Goal: Find specific page/section: Find specific page/section

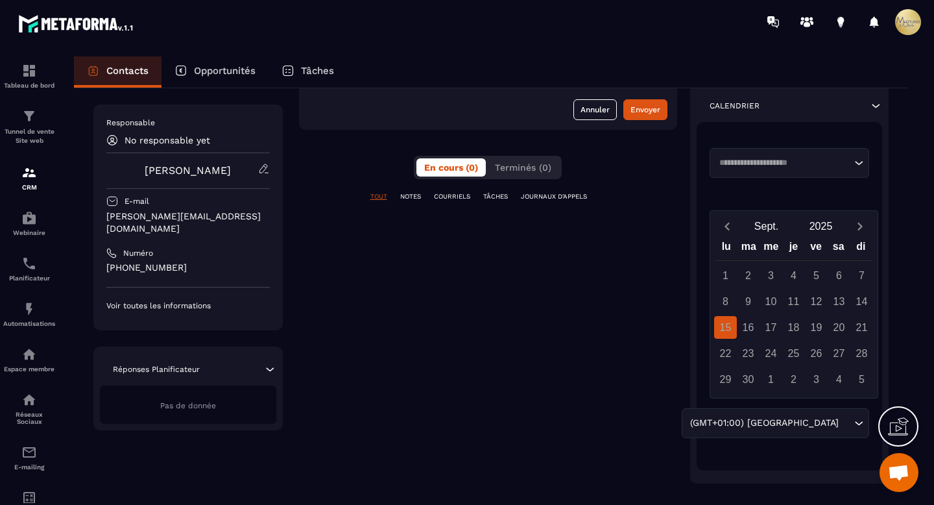
scroll to position [201, 0]
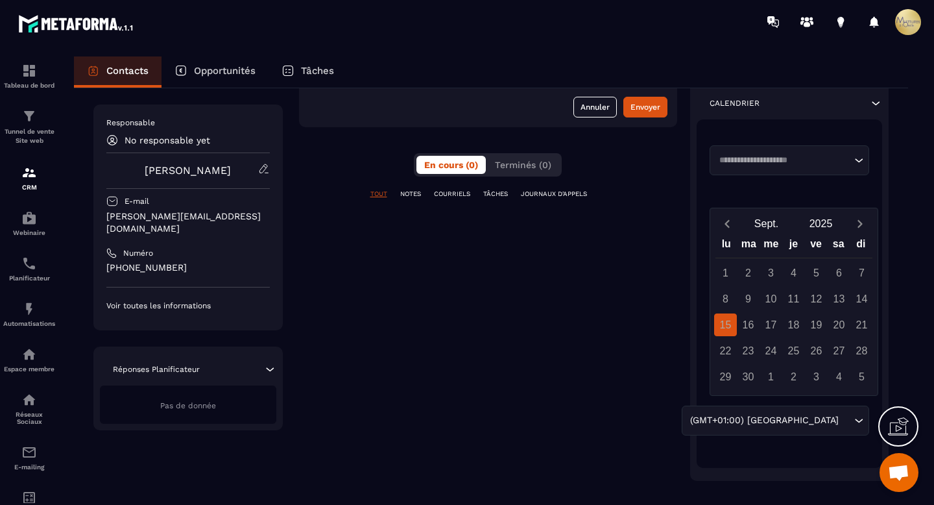
click at [753, 324] on div "16" at bounding box center [748, 324] width 23 height 23
click at [859, 159] on icon "Search for option" at bounding box center [859, 160] width 13 height 13
click at [834, 178] on li "Veuillez rechercher" at bounding box center [790, 184] width 159 height 12
click at [751, 327] on div "16" at bounding box center [748, 324] width 23 height 23
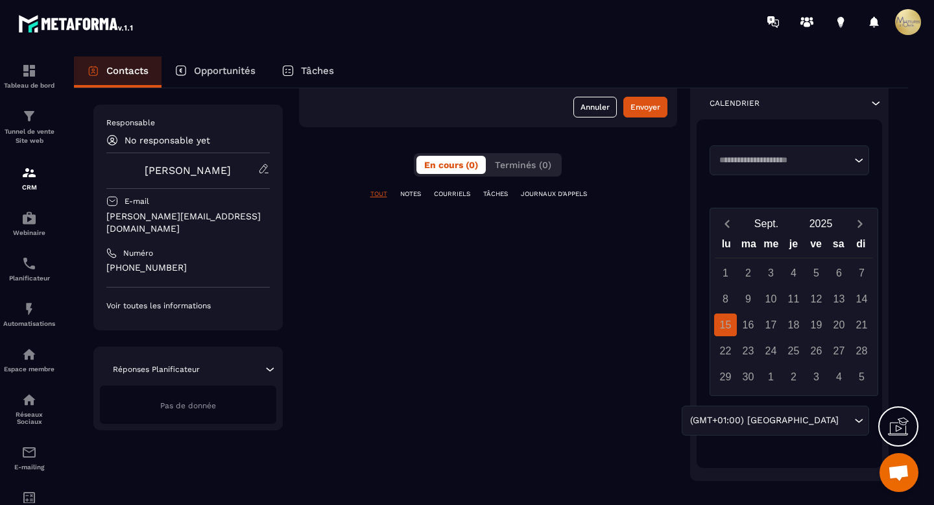
click at [751, 327] on div "16" at bounding box center [748, 324] width 23 height 23
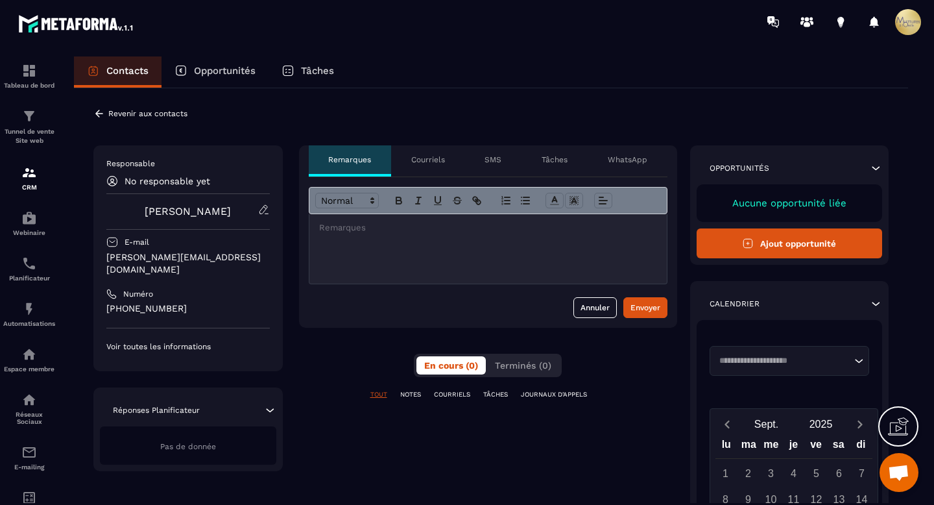
click at [749, 197] on p "Aucune opportunité liée" at bounding box center [790, 203] width 160 height 12
click at [749, 248] on icon at bounding box center [748, 244] width 12 height 12
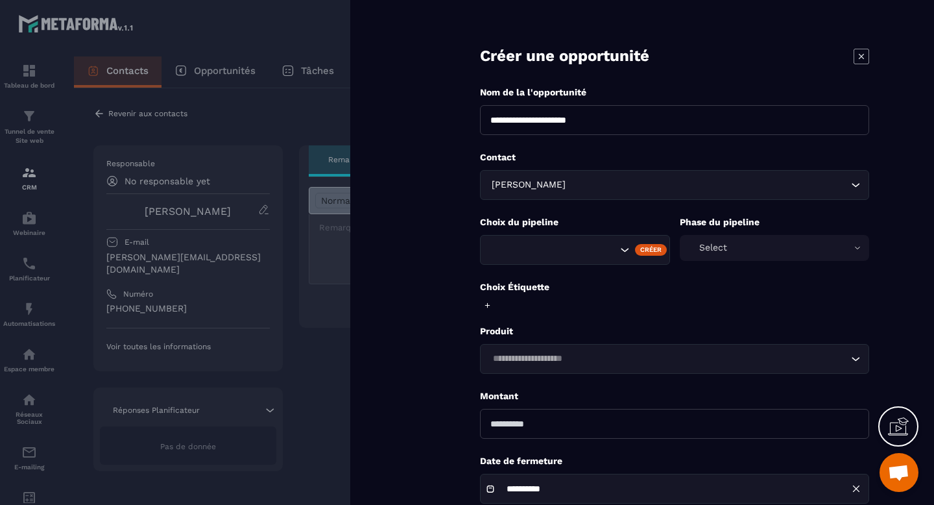
click at [624, 252] on icon "Search for option" at bounding box center [624, 249] width 13 height 13
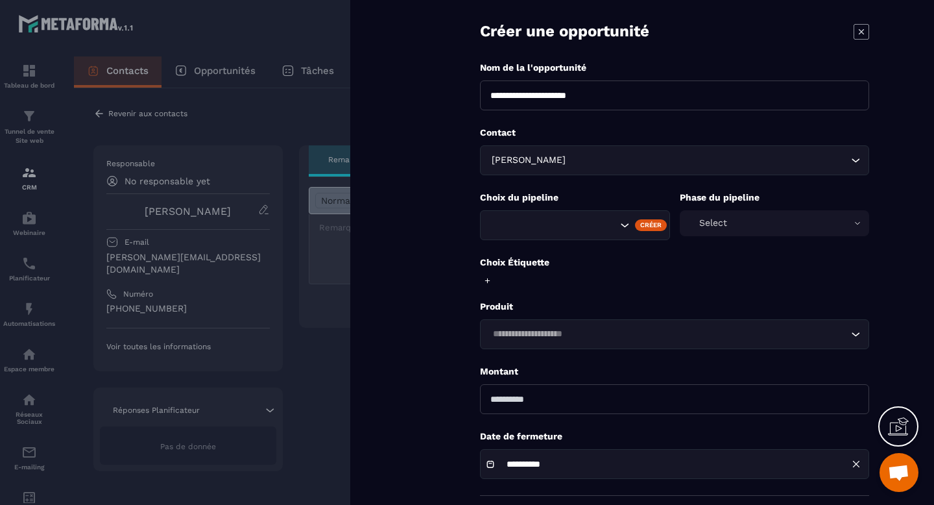
scroll to position [82, 0]
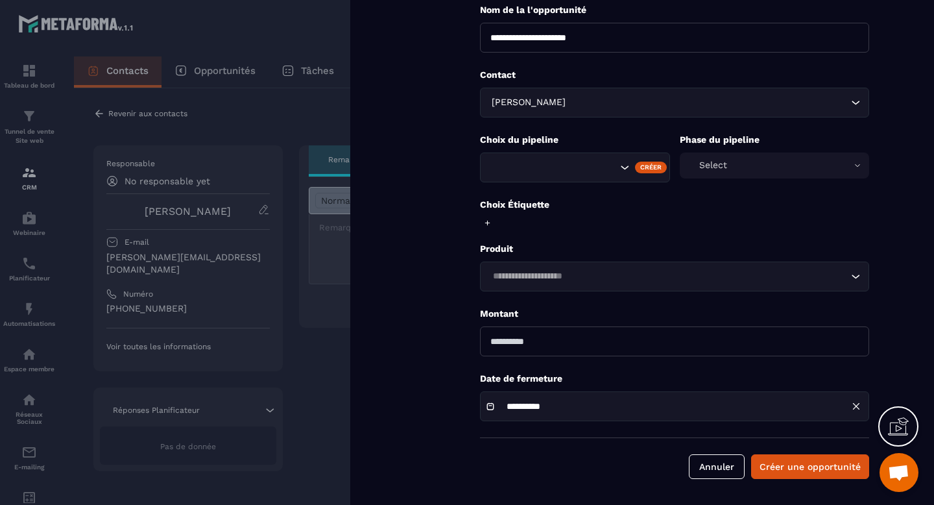
click at [659, 280] on input "Search for option" at bounding box center [668, 276] width 359 height 14
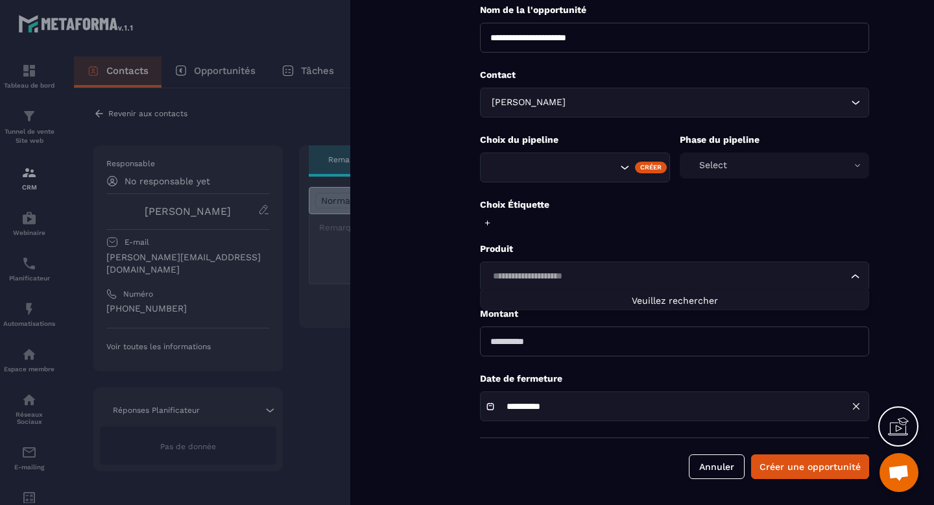
click at [659, 280] on input "Search for option" at bounding box center [668, 276] width 359 height 14
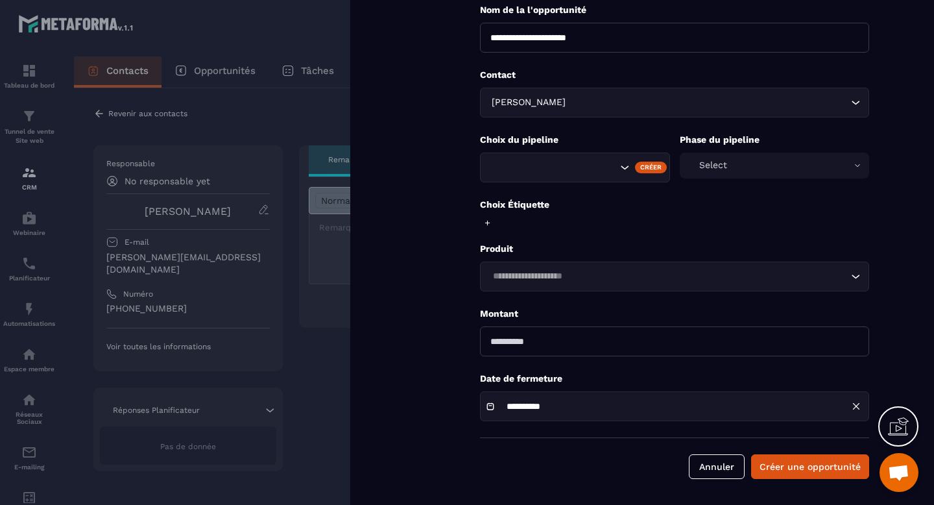
click at [859, 277] on icon "Search for option" at bounding box center [855, 276] width 13 height 13
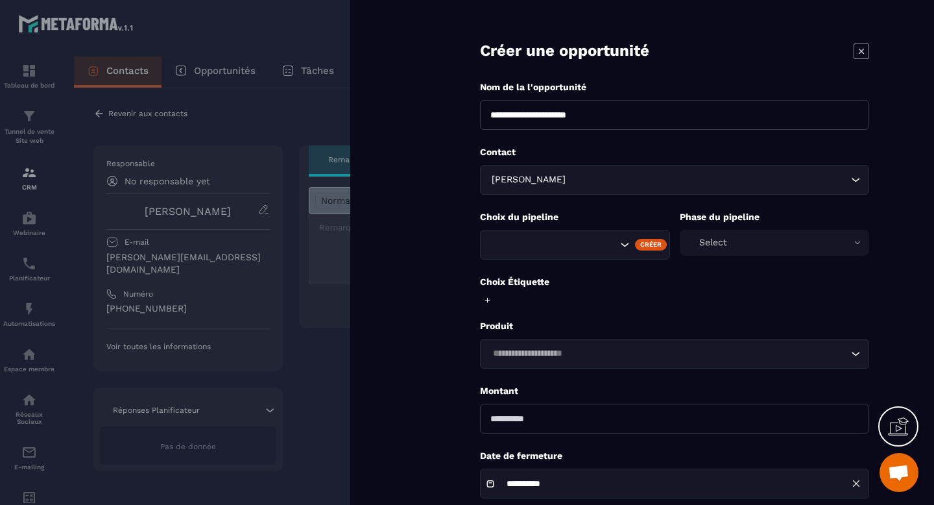
scroll to position [1, 0]
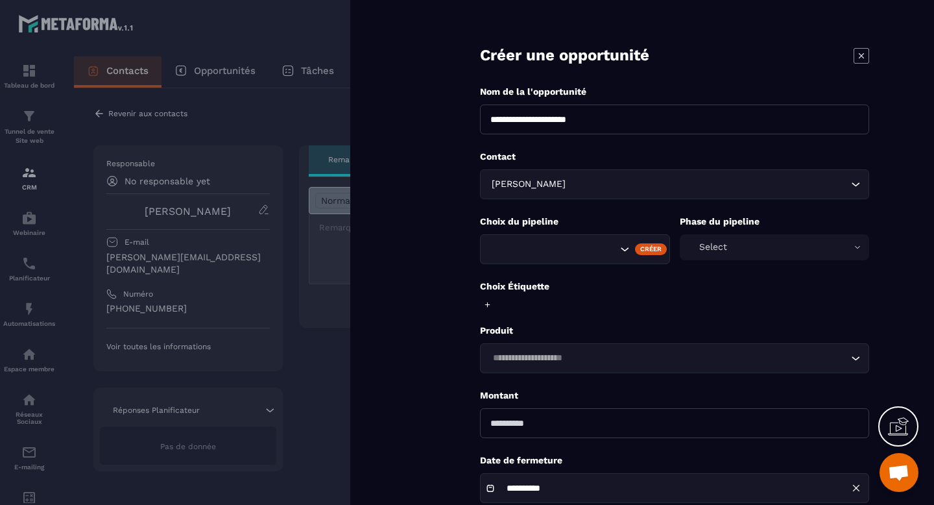
click at [899, 466] on span "Ouvrir le chat" at bounding box center [898, 474] width 21 height 18
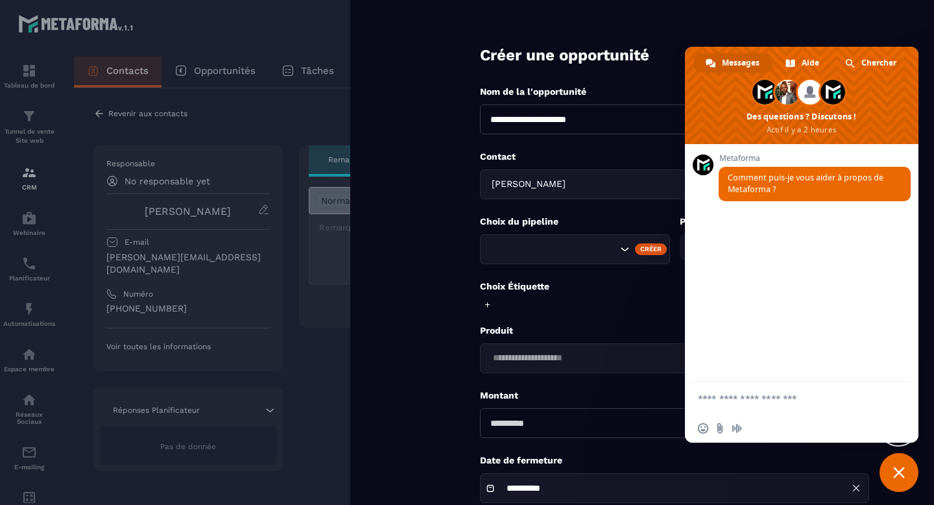
click at [897, 472] on span "Fermer le chat" at bounding box center [900, 473] width 12 height 12
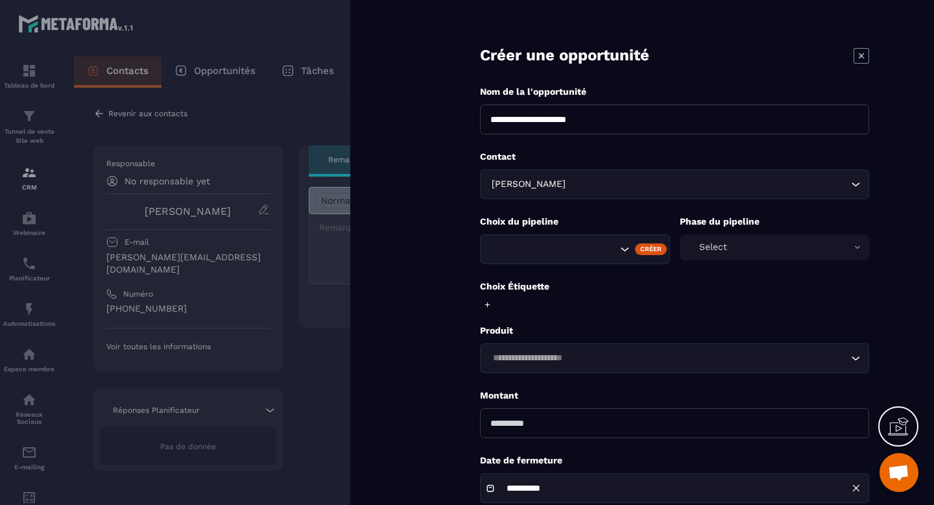
click at [898, 432] on icon at bounding box center [898, 426] width 21 height 21
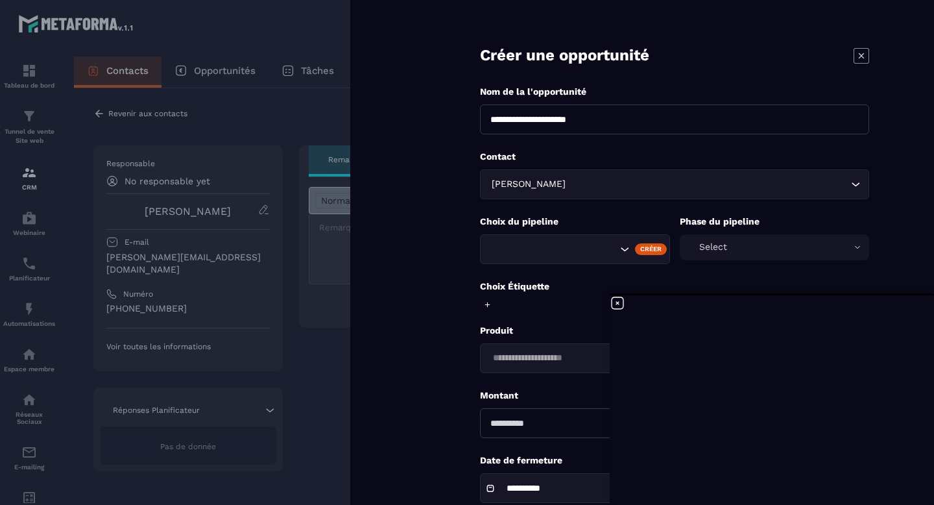
click at [432, 317] on form "**********" at bounding box center [674, 292] width 519 height 587
click at [860, 59] on icon at bounding box center [862, 56] width 16 height 16
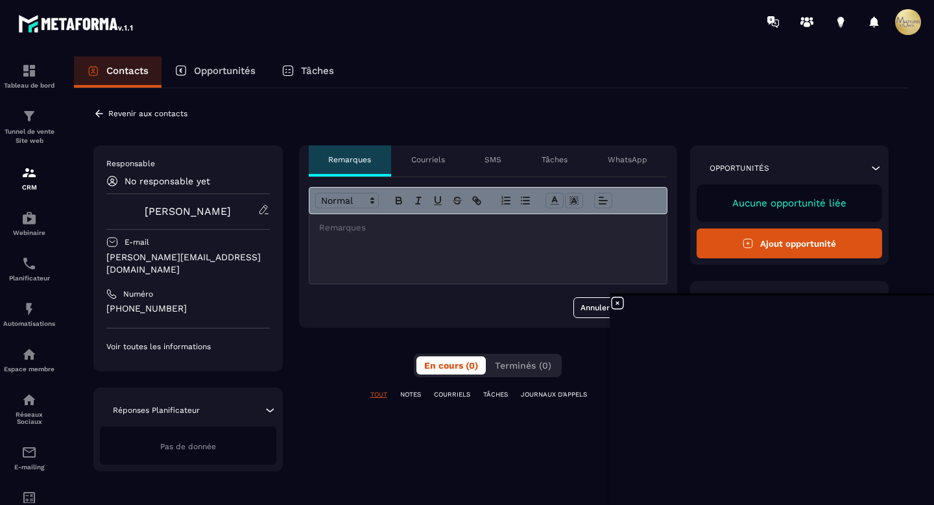
click at [225, 68] on p "Opportunités" at bounding box center [225, 71] width 62 height 12
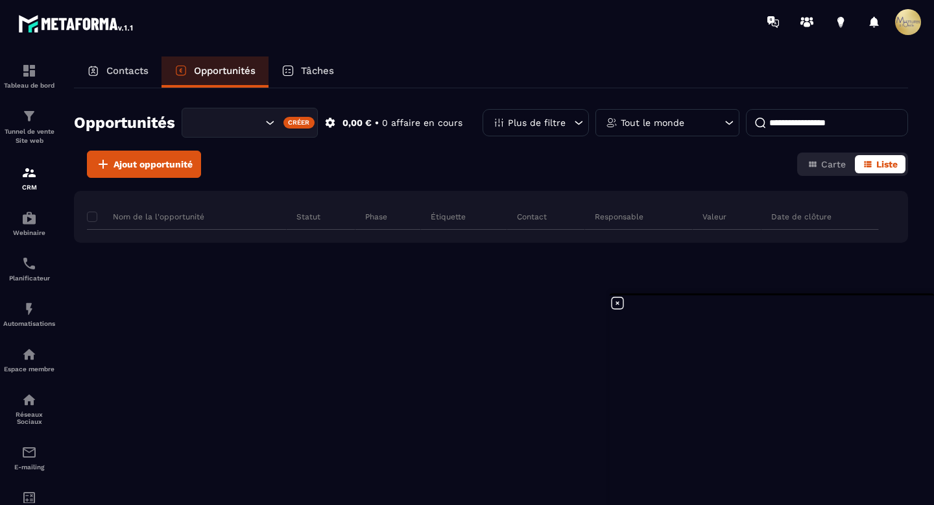
click at [327, 312] on div "Nom de la l'opportunité Statut Phase Étiquette Contact Responsable Valeur Date …" at bounding box center [491, 285] width 834 height 188
click at [617, 305] on icon at bounding box center [618, 303] width 16 height 16
click at [117, 63] on div "Contacts" at bounding box center [118, 71] width 88 height 31
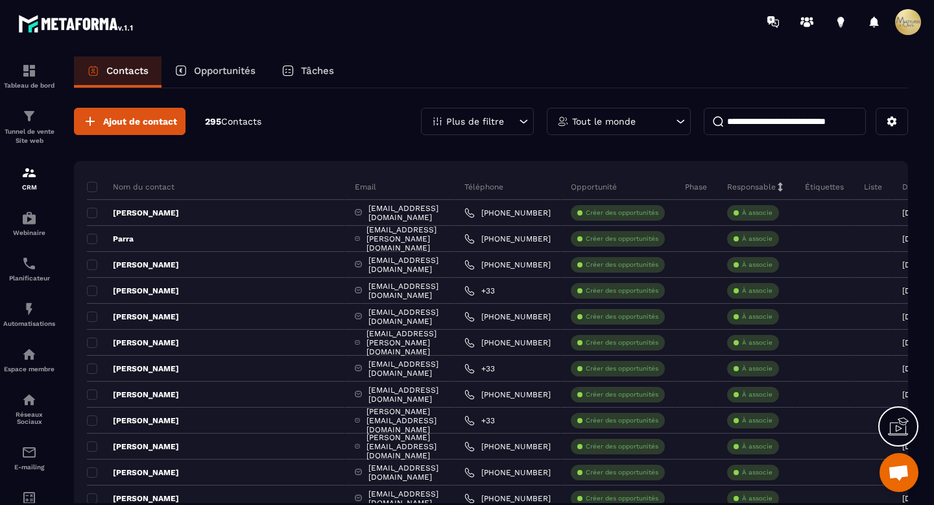
click at [761, 115] on input at bounding box center [785, 121] width 162 height 27
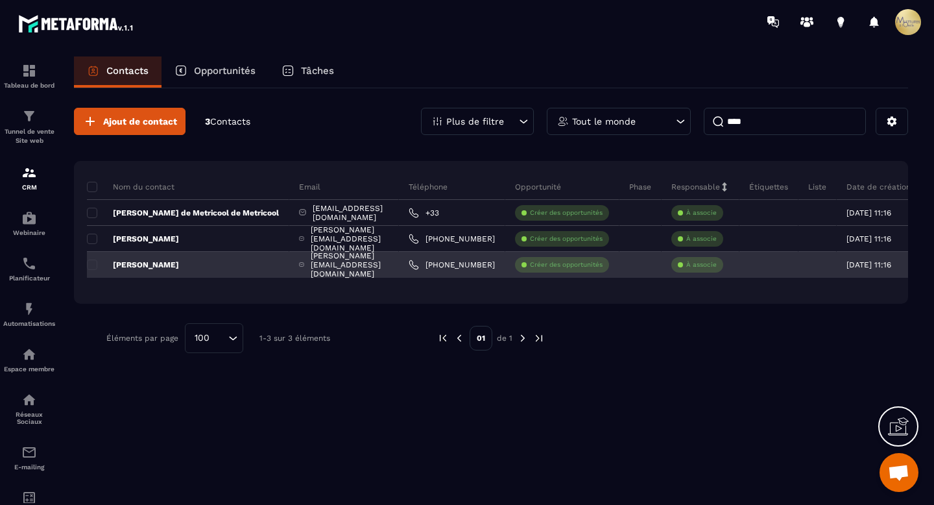
type input "****"
click at [135, 265] on p "[PERSON_NAME]" at bounding box center [133, 265] width 92 height 10
